Goal: Task Accomplishment & Management: Manage account settings

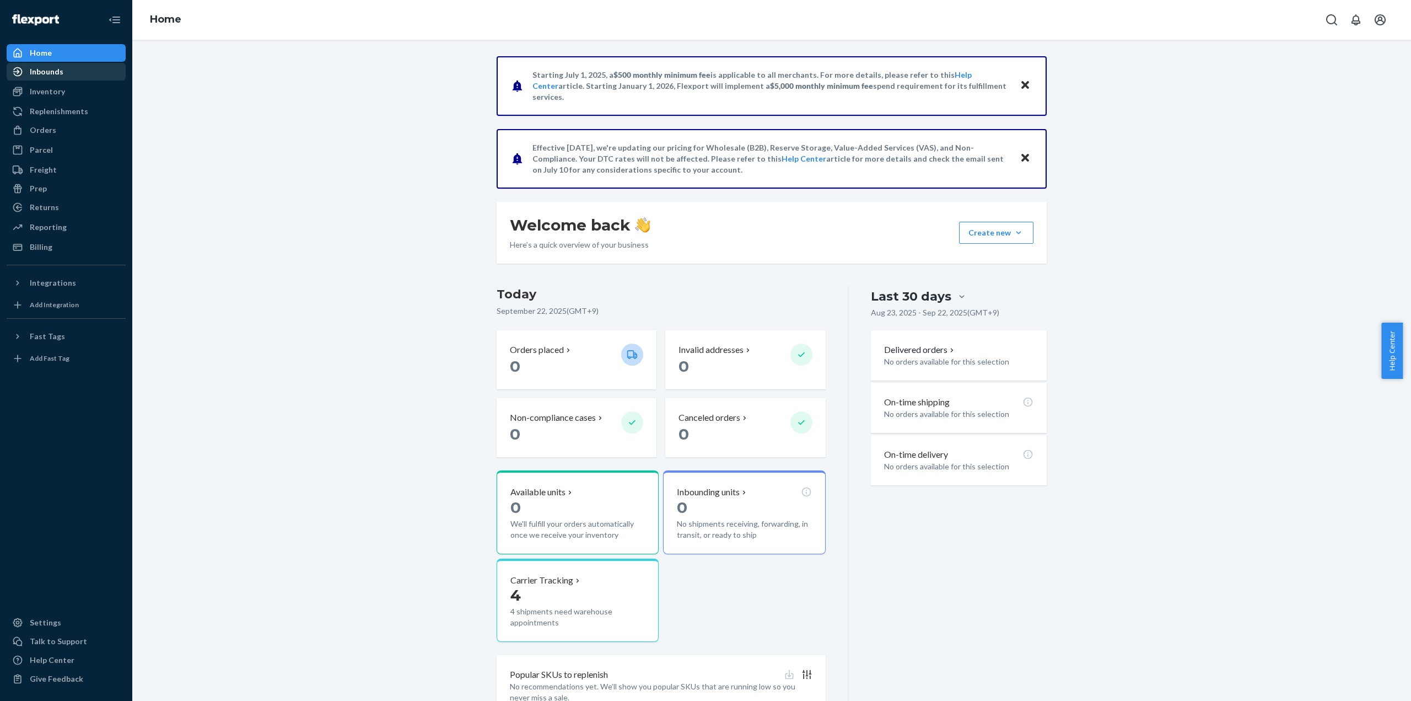
click at [44, 79] on link "Inbounds" at bounding box center [66, 72] width 119 height 18
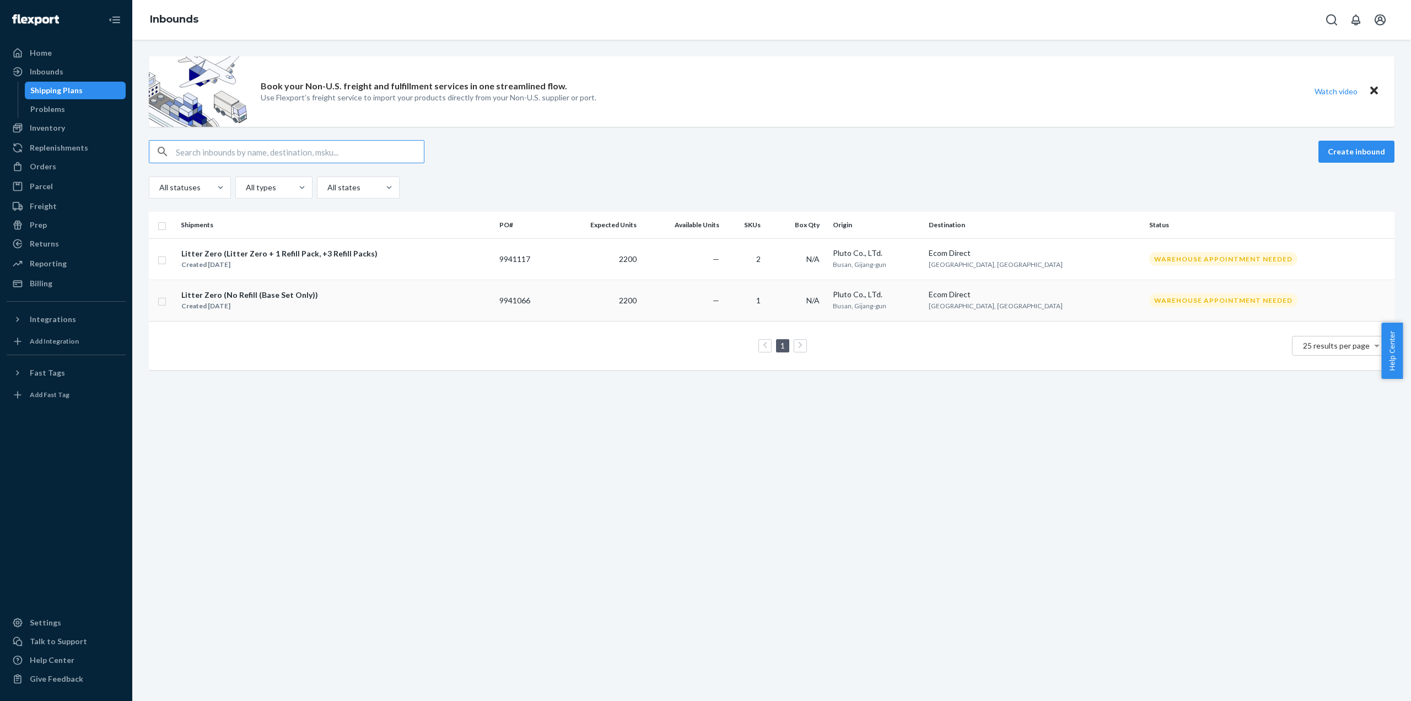
click at [280, 297] on div "Litter Zero (No Refill (Base Set Only))" at bounding box center [249, 294] width 137 height 11
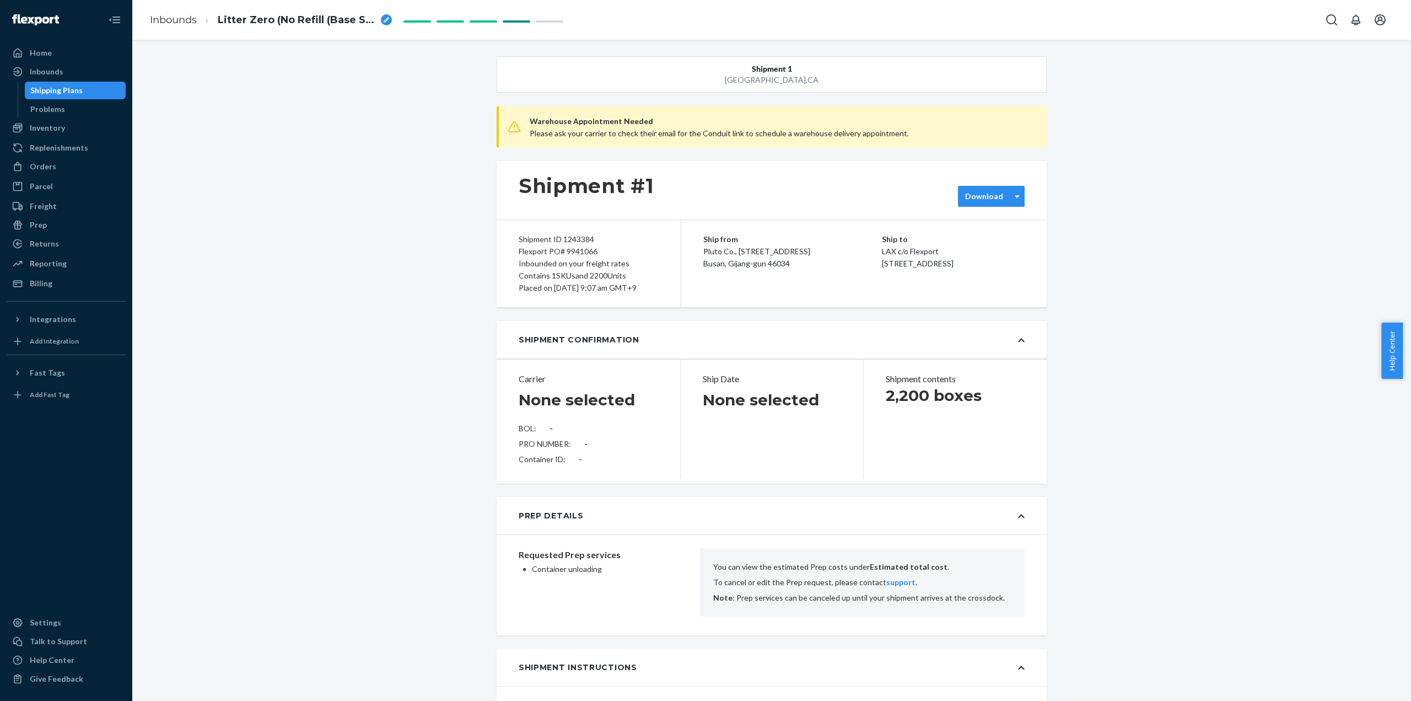
click at [987, 195] on label "Download" at bounding box center [984, 196] width 38 height 11
click at [1007, 265] on div "Required labels for each box in your shipment to Flexport." at bounding box center [1024, 274] width 119 height 19
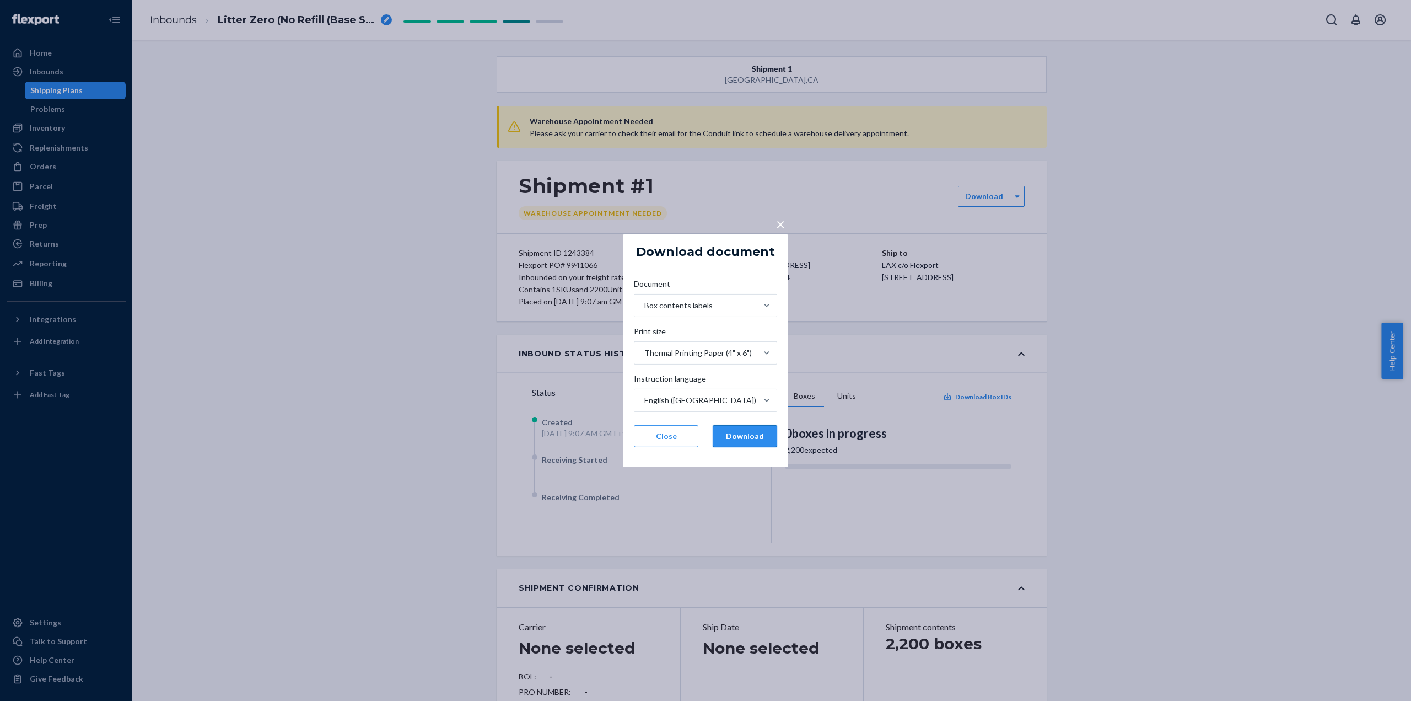
click at [739, 441] on button "Download" at bounding box center [745, 436] width 65 height 22
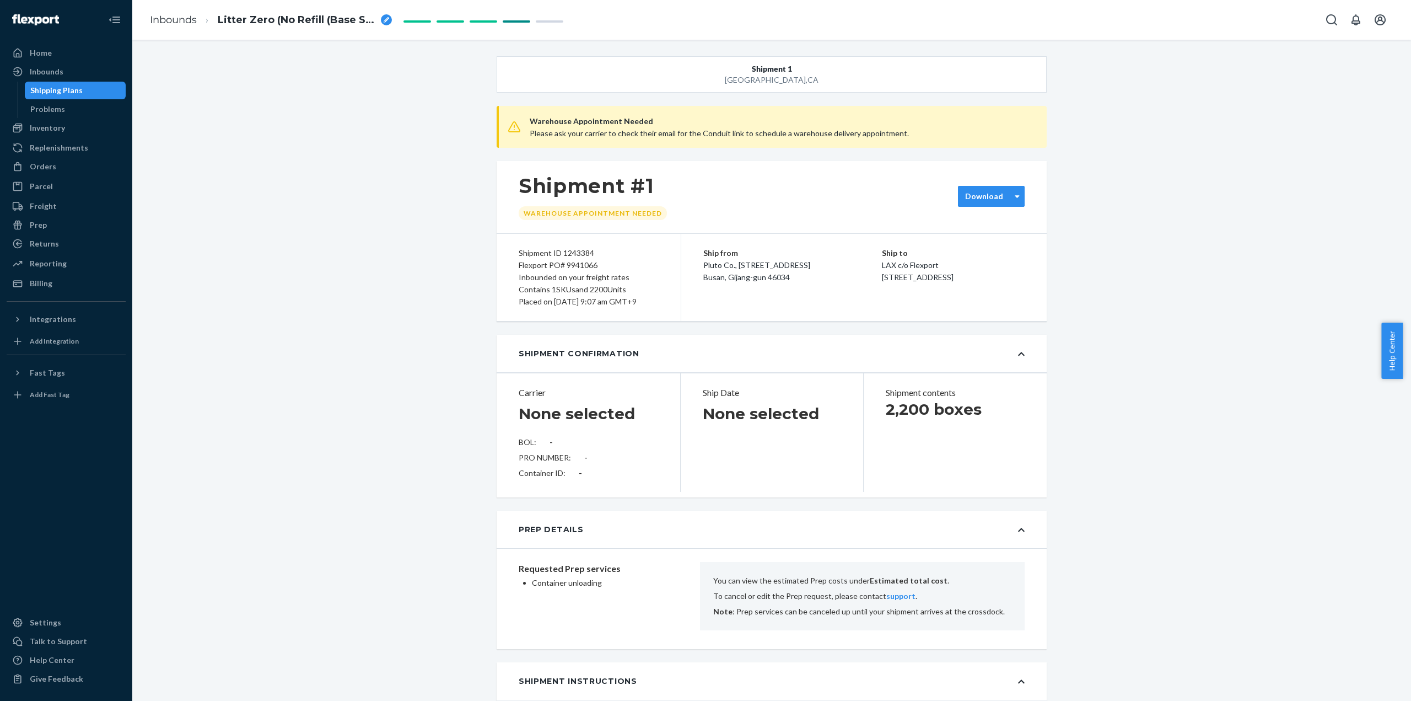
click at [977, 200] on label "Download" at bounding box center [984, 196] width 38 height 11
click at [1013, 271] on div "Required labels for each box in your shipment to Flexport." at bounding box center [1024, 274] width 119 height 19
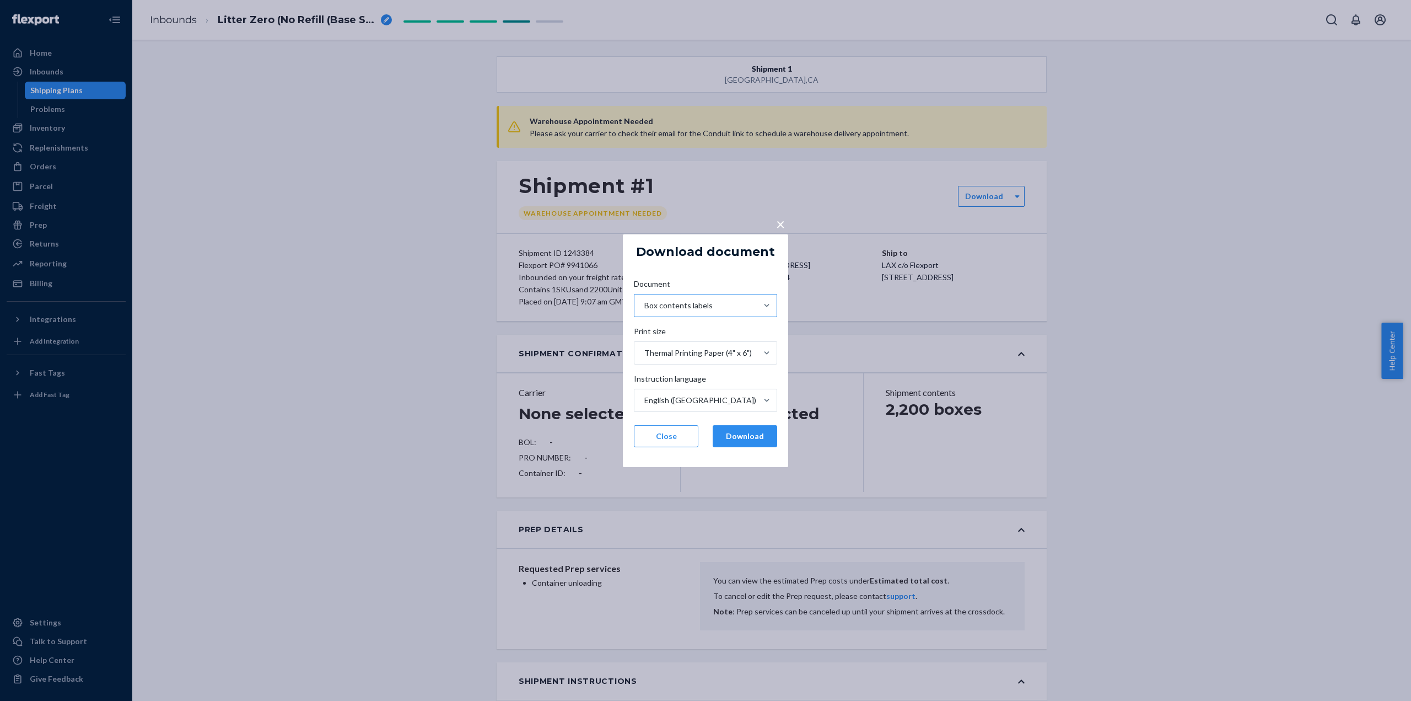
click at [698, 308] on div "Box contents labels" at bounding box center [678, 305] width 68 height 11
click at [644, 308] on input "Document Box contents labels" at bounding box center [643, 305] width 1 height 11
click at [699, 379] on div "Required labels for each box in your shipment to Flexport." at bounding box center [706, 388] width 126 height 19
click at [644, 311] on input "Document option [object Object] focused, 2 of 2. 2 results available. Use Up an…" at bounding box center [643, 305] width 1 height 11
click at [736, 433] on button "Download" at bounding box center [745, 436] width 65 height 22
